Goal: Information Seeking & Learning: Learn about a topic

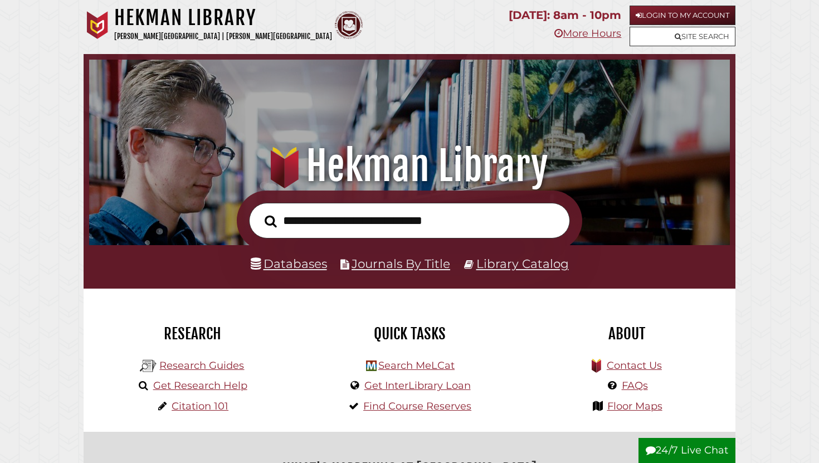
scroll to position [212, 635]
click at [334, 217] on input "text" at bounding box center [409, 221] width 321 height 36
click at [318, 266] on link "Databases" at bounding box center [289, 263] width 76 height 14
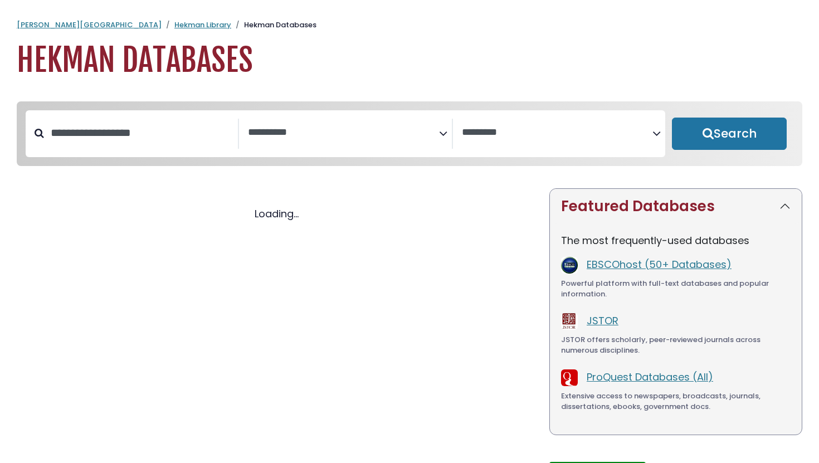
select select "Database Subject Filter"
select select "Database Vendors Filter"
select select "Database Subject Filter"
select select "Database Vendors Filter"
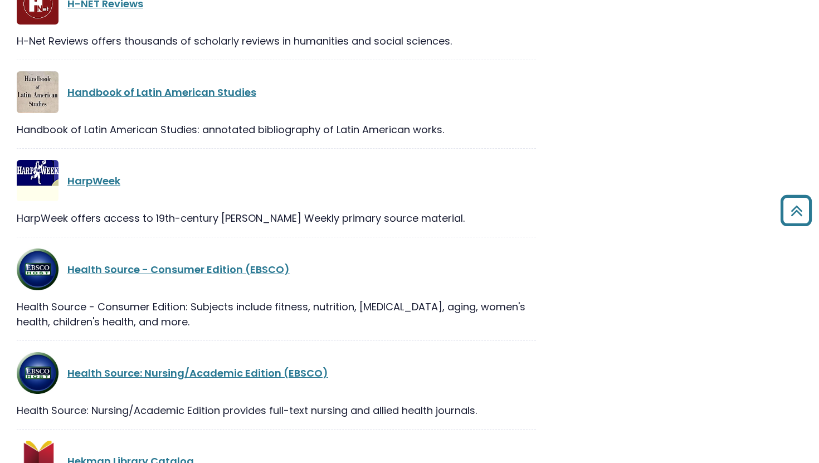
scroll to position [10690, 0]
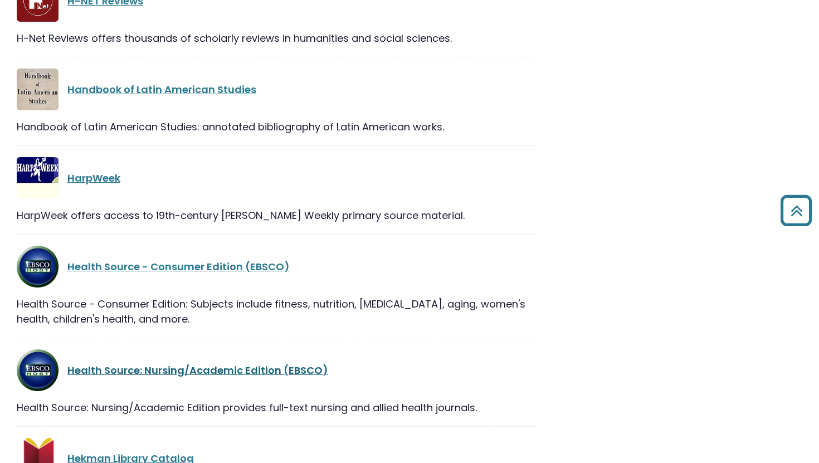
click at [277, 363] on link "Health Source: Nursing/Academic Edition (EBSCO)" at bounding box center [197, 370] width 261 height 14
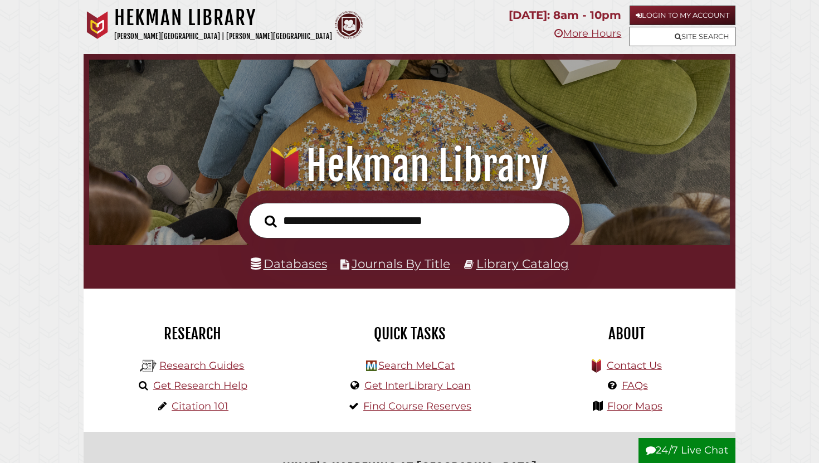
scroll to position [212, 635]
click at [289, 266] on link "Databases" at bounding box center [289, 263] width 76 height 14
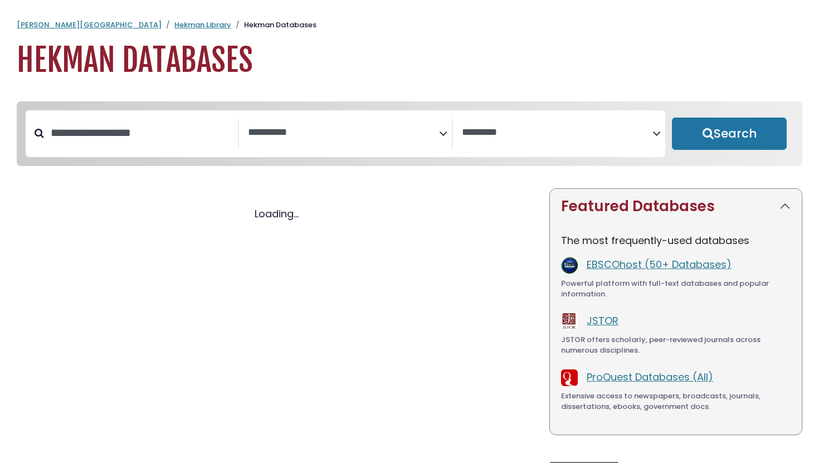
select select "Database Subject Filter"
select select "Database Vendors Filter"
select select "Database Subject Filter"
select select "Database Vendors Filter"
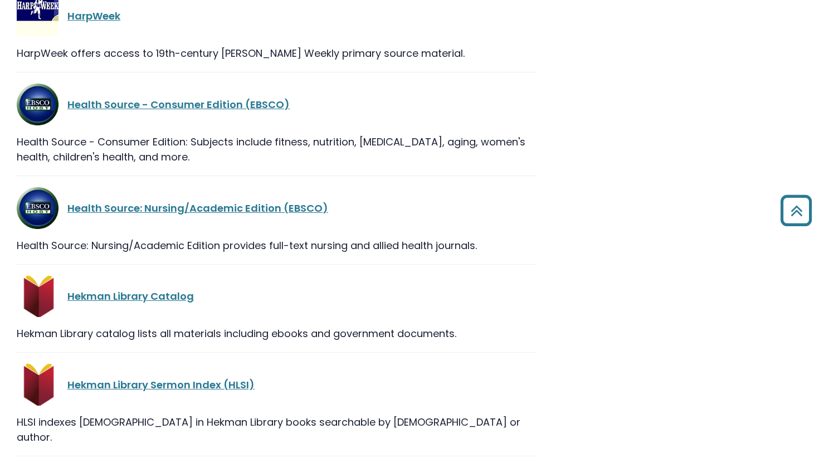
scroll to position [10699, 0]
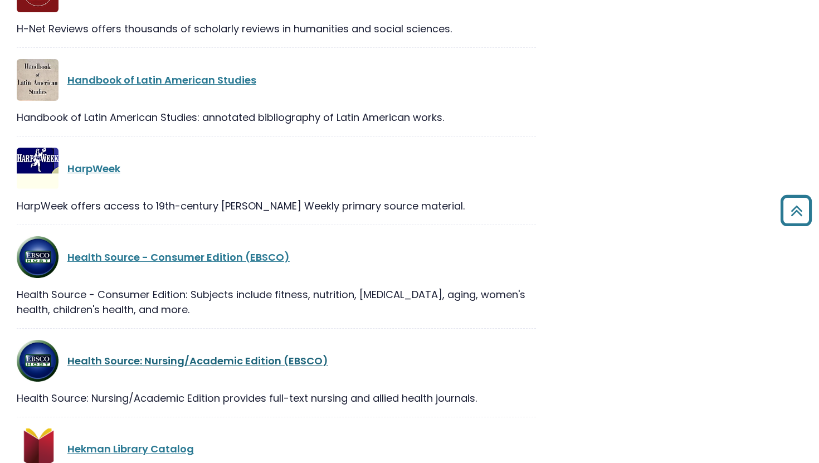
click at [251, 354] on link "Health Source: Nursing/Academic Edition (EBSCO)" at bounding box center [197, 361] width 261 height 14
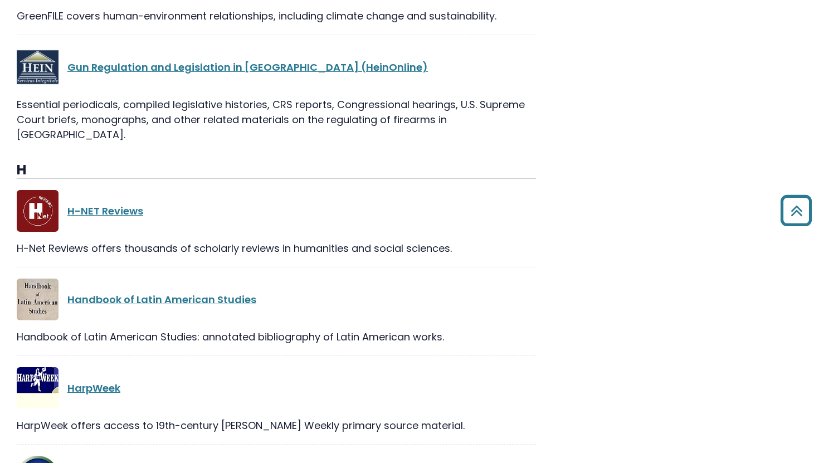
scroll to position [10091, 0]
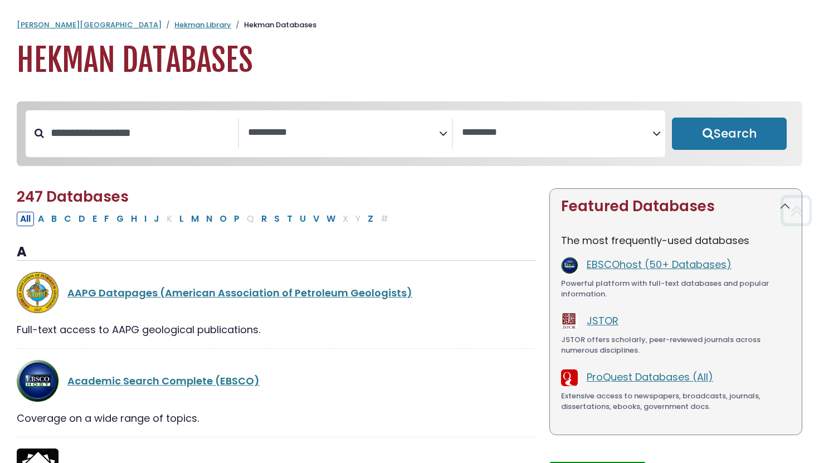
select select "Database Subject Filter"
select select "Database Vendors Filter"
click at [316, 128] on textarea "Search" at bounding box center [343, 133] width 191 height 12
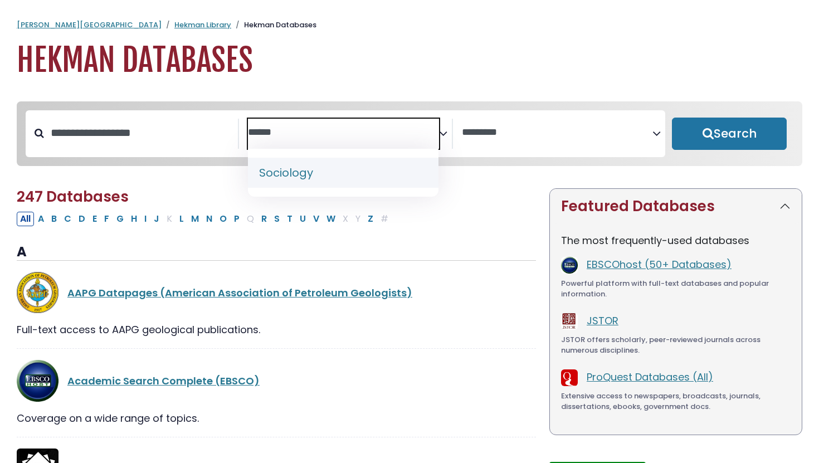
type textarea "******"
select select "*****"
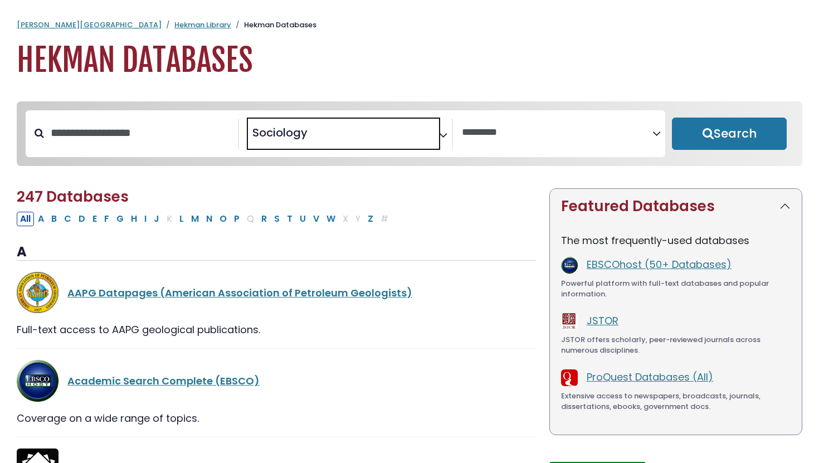
click at [722, 172] on div "**********" at bounding box center [409, 141] width 799 height 81
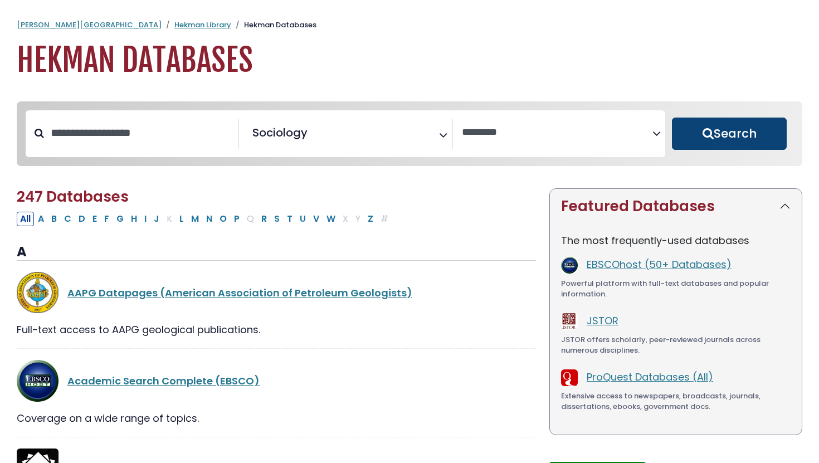
click at [725, 143] on button "Search" at bounding box center [729, 134] width 115 height 32
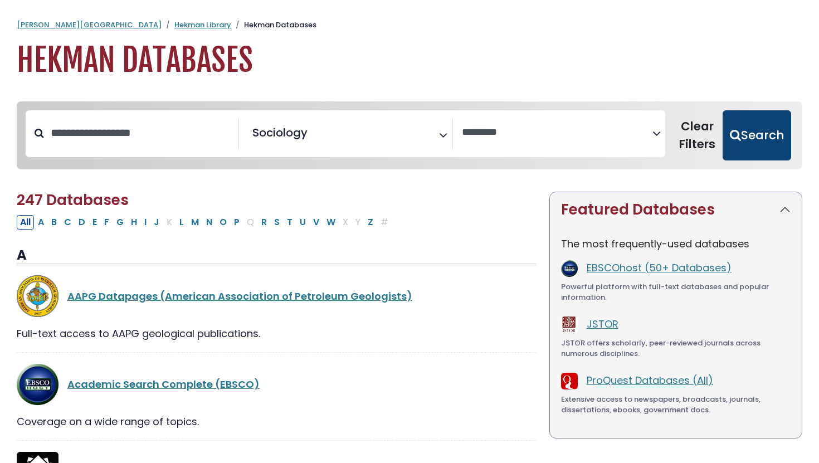
select select "Database Vendors Filter"
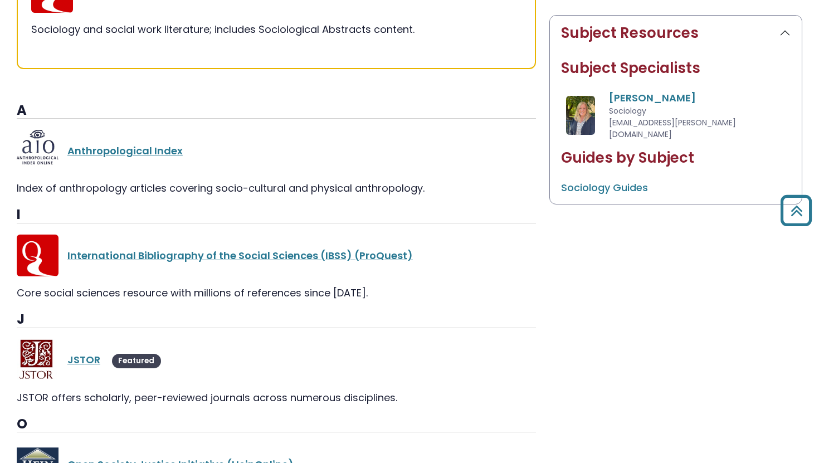
scroll to position [527, 0]
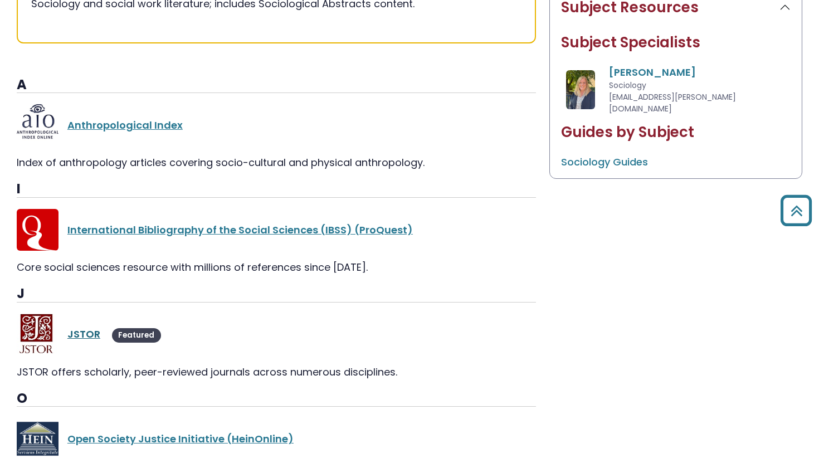
click at [72, 339] on link "JSTOR" at bounding box center [83, 334] width 33 height 14
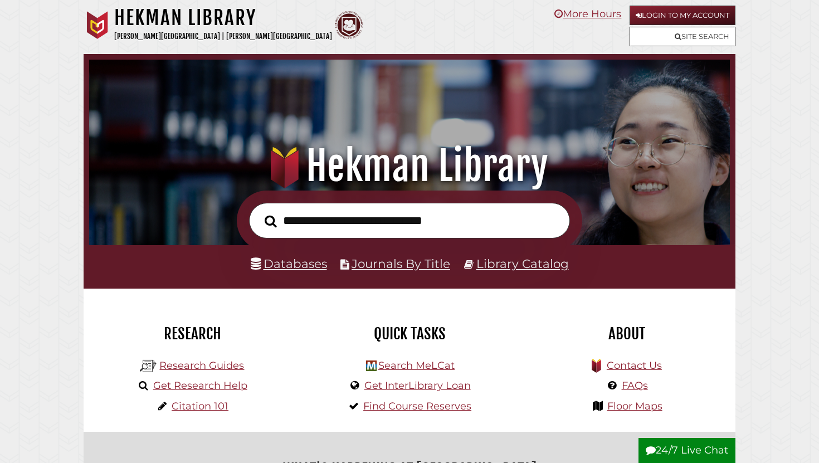
scroll to position [212, 635]
click at [320, 264] on link "Databases" at bounding box center [289, 263] width 76 height 14
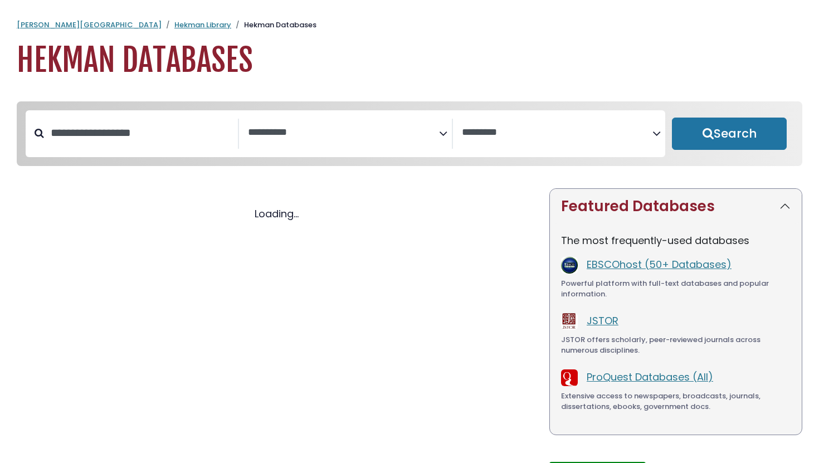
select select "Database Subject Filter"
select select "Database Vendors Filter"
select select "Database Subject Filter"
select select "Database Vendors Filter"
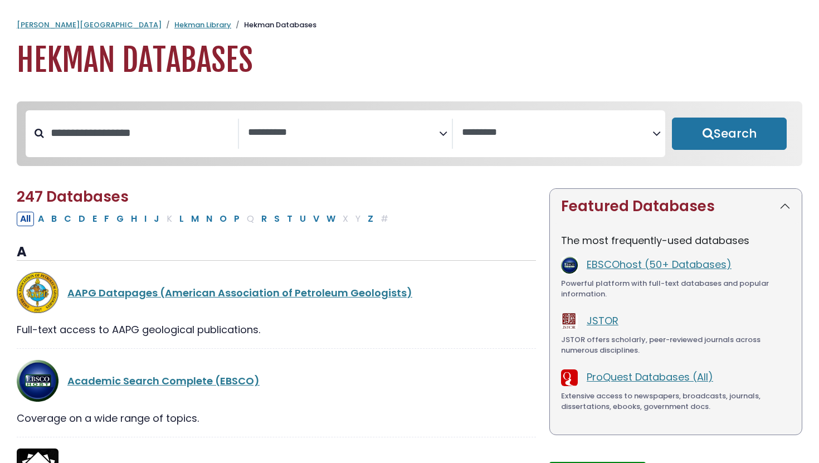
click at [346, 127] on textarea "Search" at bounding box center [343, 133] width 191 height 12
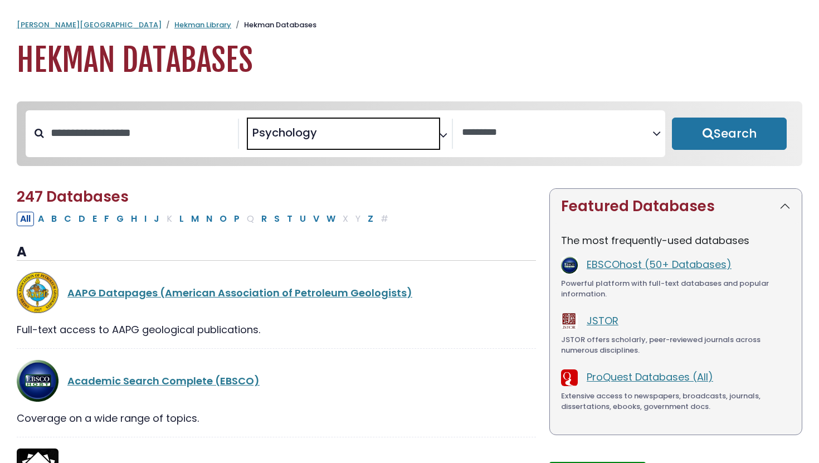
scroll to position [474, 0]
click at [338, 134] on span "African Studies" at bounding box center [296, 132] width 87 height 17
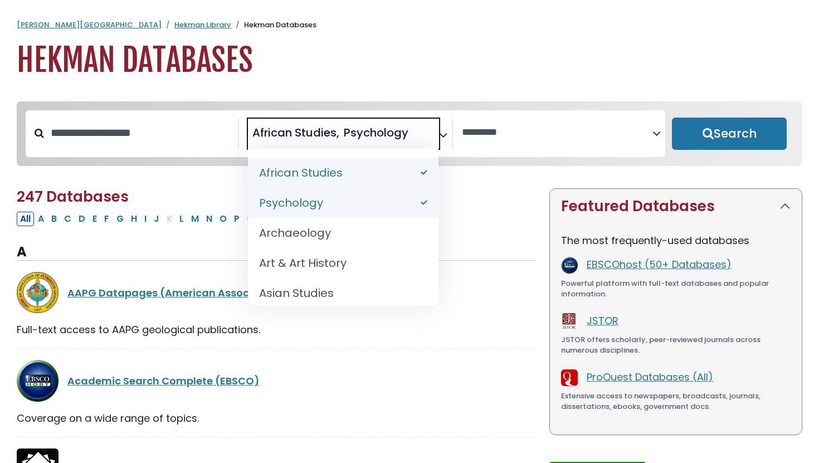
click at [335, 131] on span "African Studies" at bounding box center [296, 132] width 87 height 17
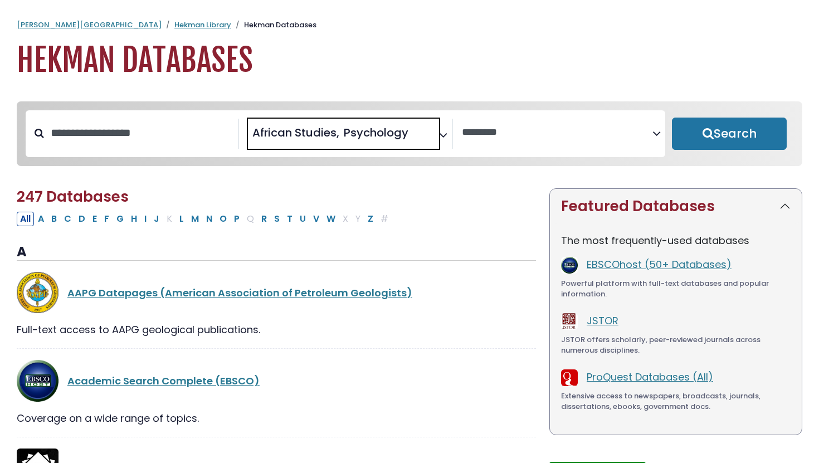
click at [324, 130] on span "African Studies" at bounding box center [296, 132] width 87 height 17
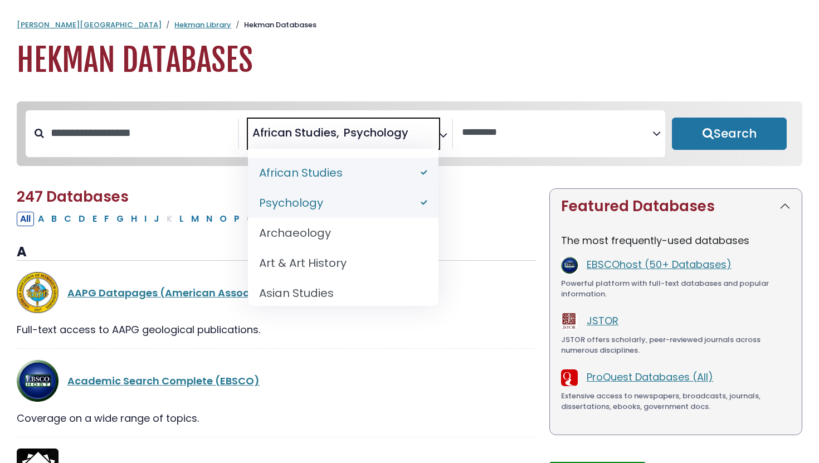
select select "*****"
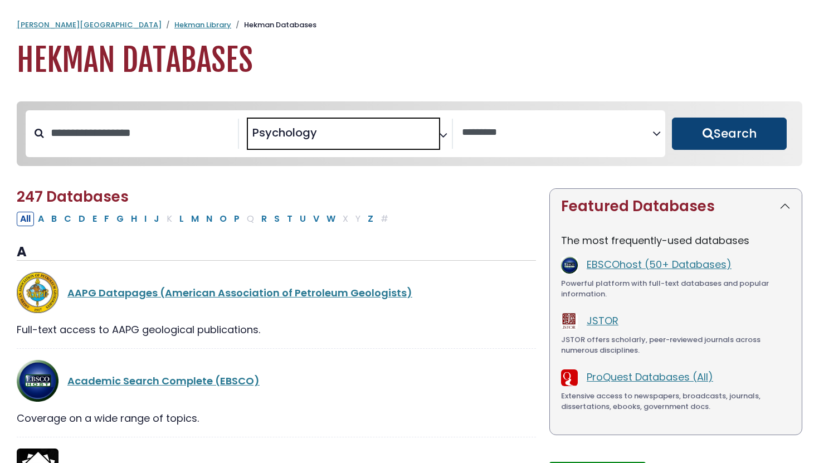
click at [713, 144] on button "Search" at bounding box center [729, 134] width 115 height 32
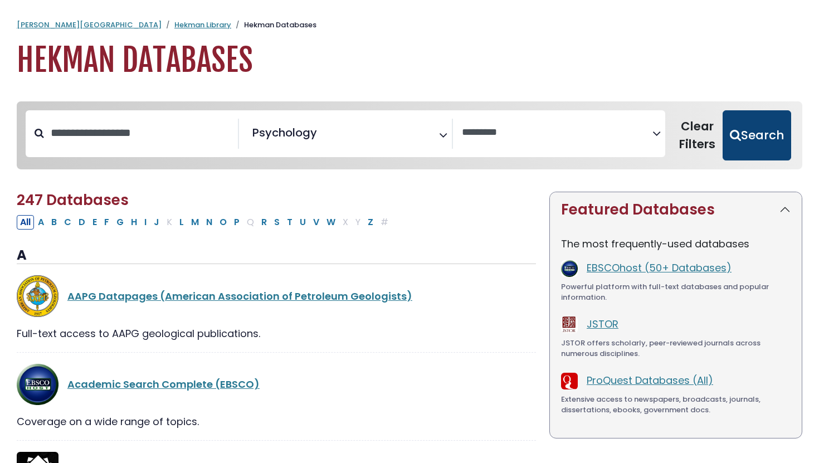
select select "Database Vendors Filter"
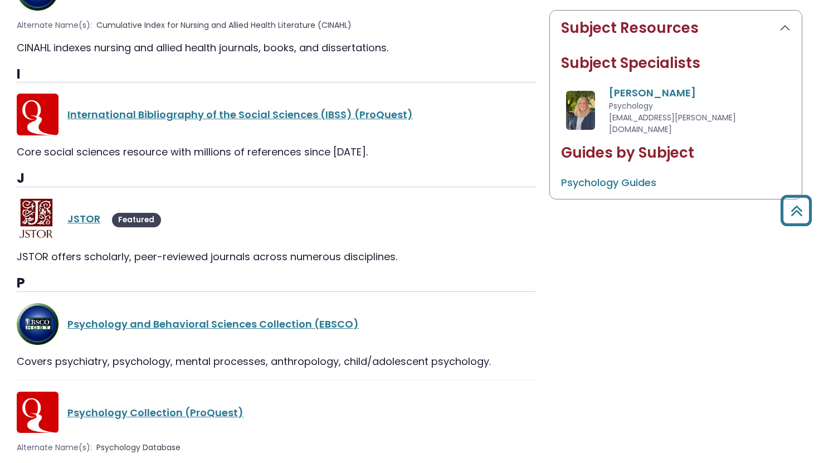
scroll to position [550, 0]
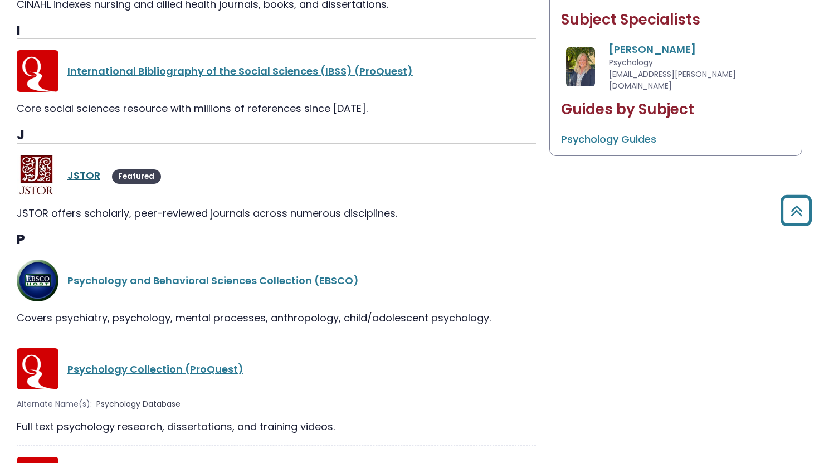
click at [91, 176] on link "JSTOR" at bounding box center [83, 175] width 33 height 14
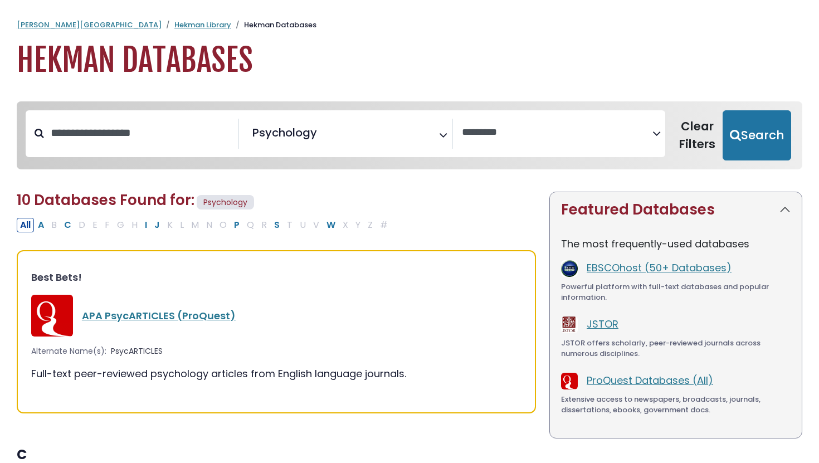
select select "Database Vendors Filter"
click at [400, 133] on span "× Psychology" at bounding box center [343, 134] width 191 height 30
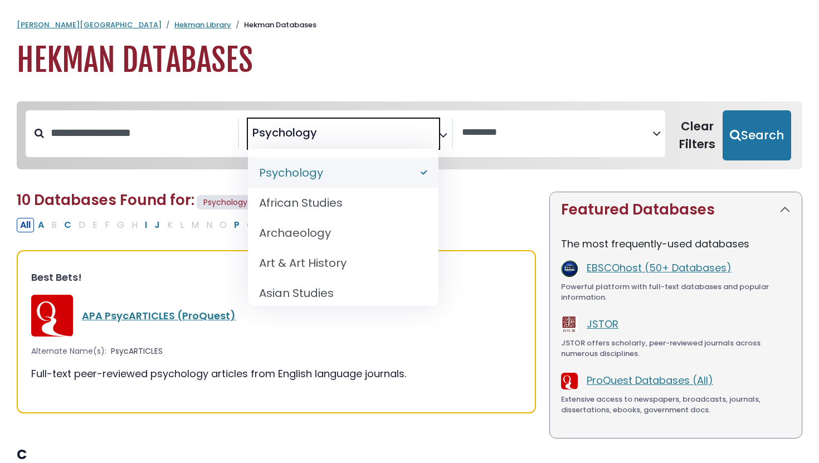
select select "Database Subject Filter"
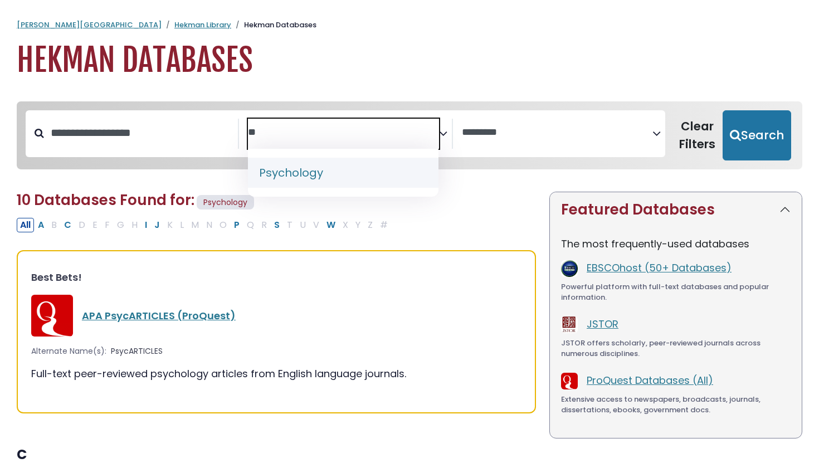
type textarea "*"
type textarea "**"
select select "*****"
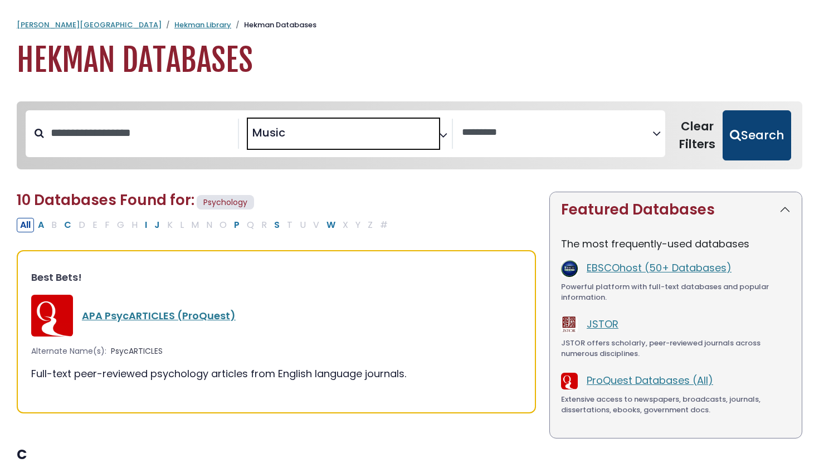
click at [752, 146] on button "Search" at bounding box center [757, 135] width 69 height 50
select select "Database Vendors Filter"
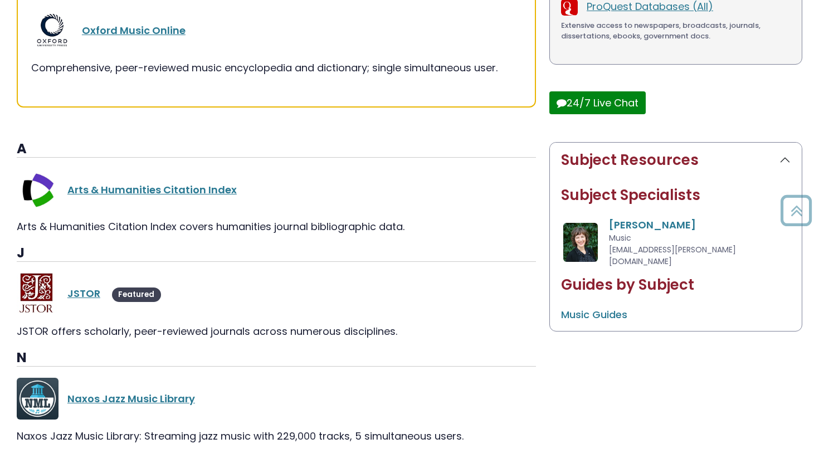
scroll to position [418, 0]
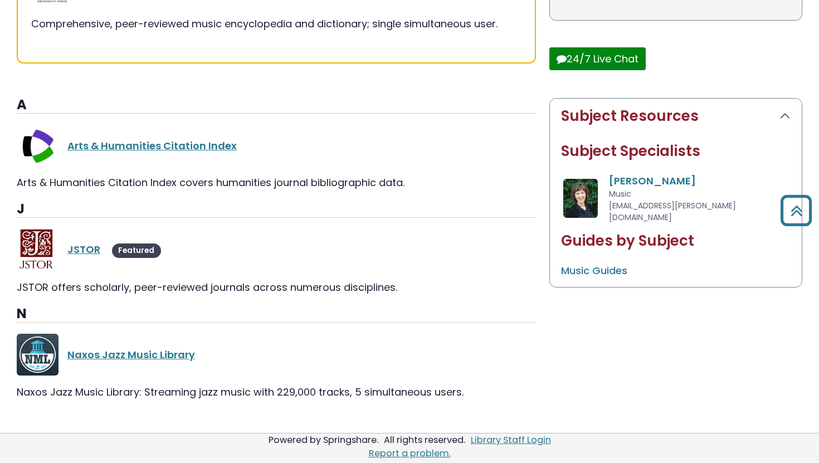
click at [86, 235] on div "JSTOR Featured" at bounding box center [277, 250] width 520 height 42
click at [86, 256] on link "JSTOR" at bounding box center [83, 249] width 33 height 14
click at [86, 250] on link "JSTOR" at bounding box center [83, 249] width 33 height 14
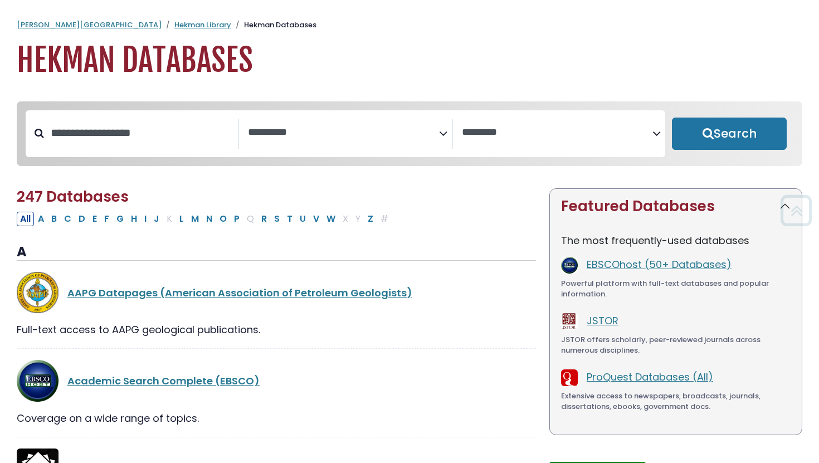
select select "Database Subject Filter"
select select "Database Vendors Filter"
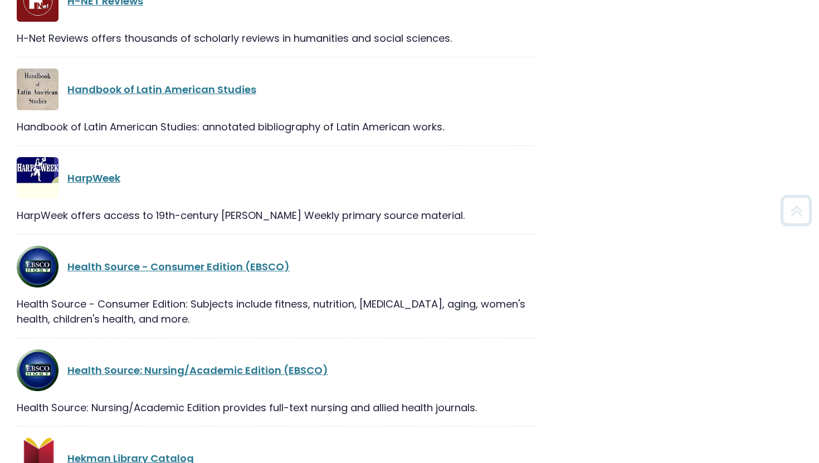
scroll to position [10690, 0]
click at [212, 363] on link "Health Source: Nursing/Academic Edition (EBSCO)" at bounding box center [197, 370] width 261 height 14
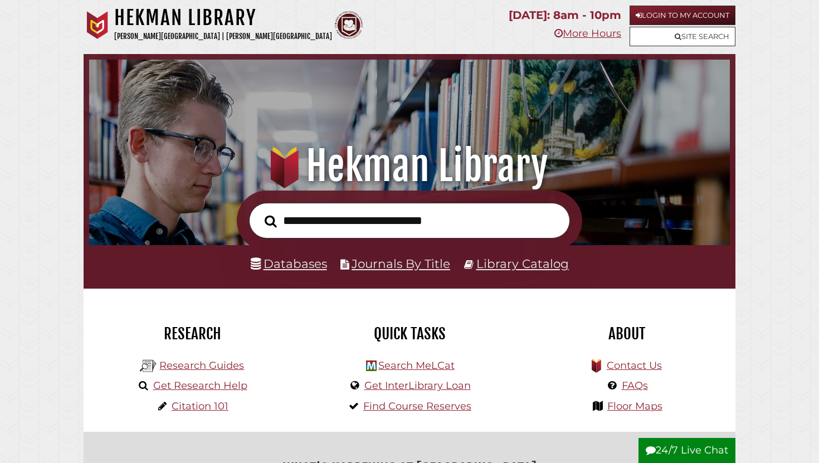
scroll to position [212, 635]
click at [307, 256] on link "Databases" at bounding box center [289, 263] width 76 height 14
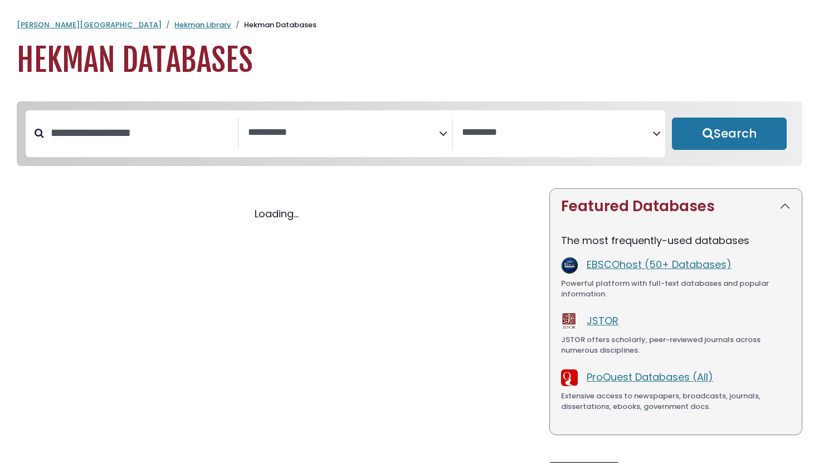
select select "Database Subject Filter"
select select "Database Vendors Filter"
select select "Database Subject Filter"
select select "Database Vendors Filter"
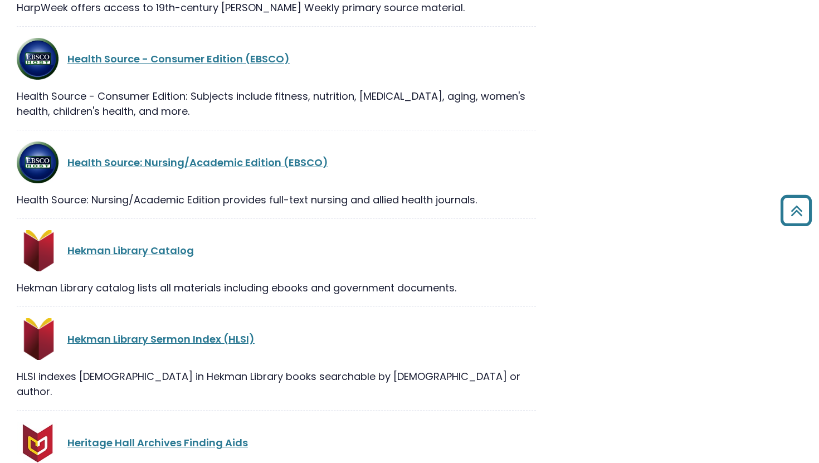
scroll to position [10867, 0]
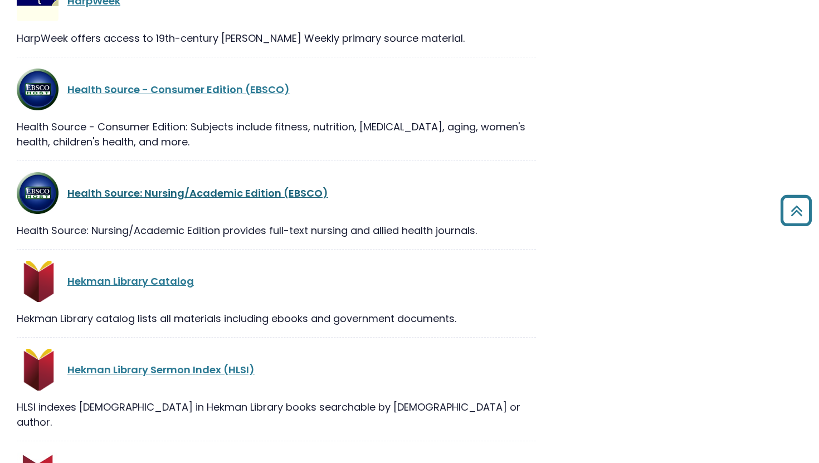
click at [273, 186] on link "Health Source: Nursing/Academic Edition (EBSCO)" at bounding box center [197, 193] width 261 height 14
